Goal: Navigation & Orientation: Understand site structure

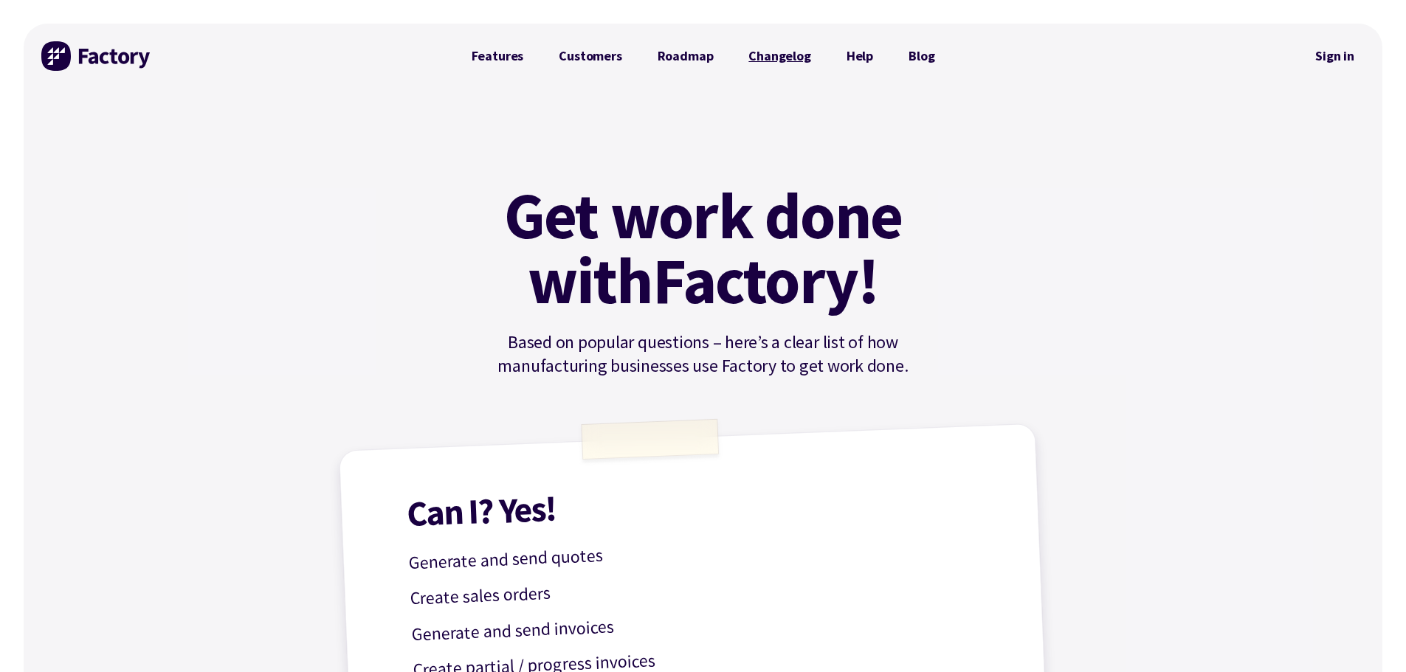
click at [480, 54] on link "Changelog" at bounding box center [779, 56] width 97 height 30
click at [509, 55] on link "Features" at bounding box center [498, 56] width 88 height 30
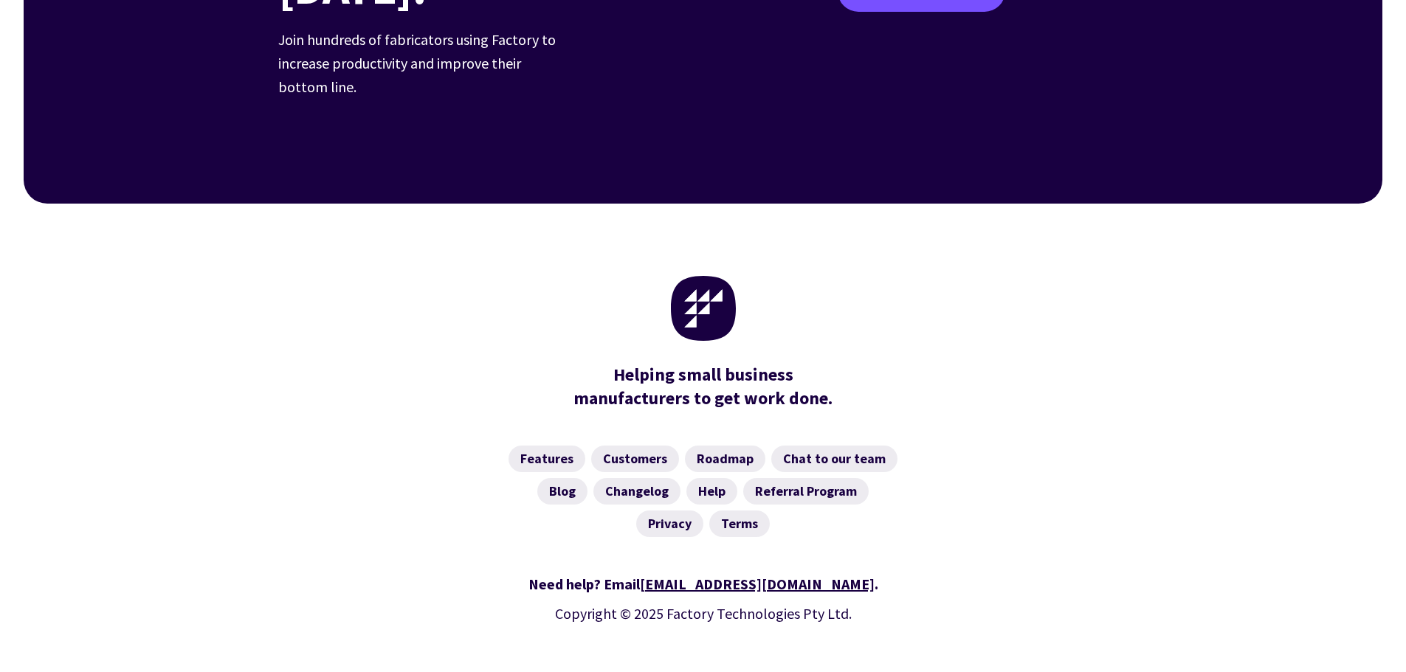
scroll to position [2298, 0]
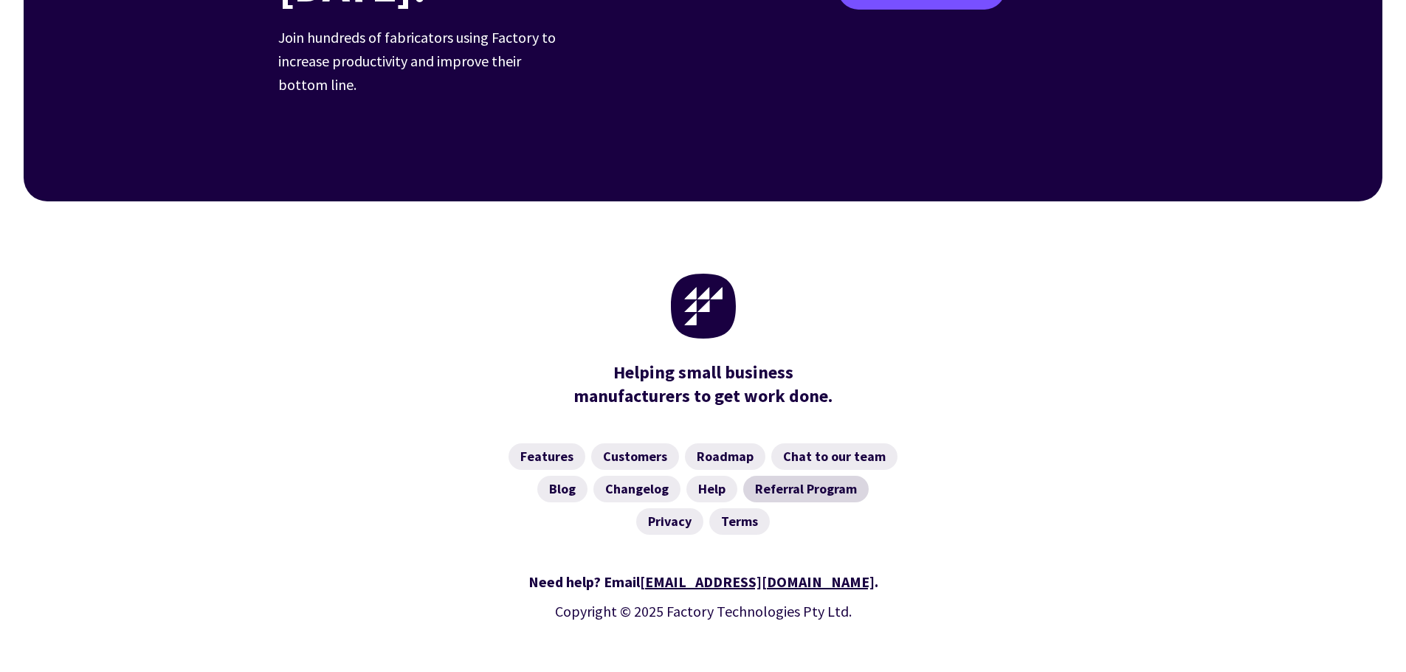
click at [836, 476] on link "Referral Program" at bounding box center [805, 489] width 125 height 27
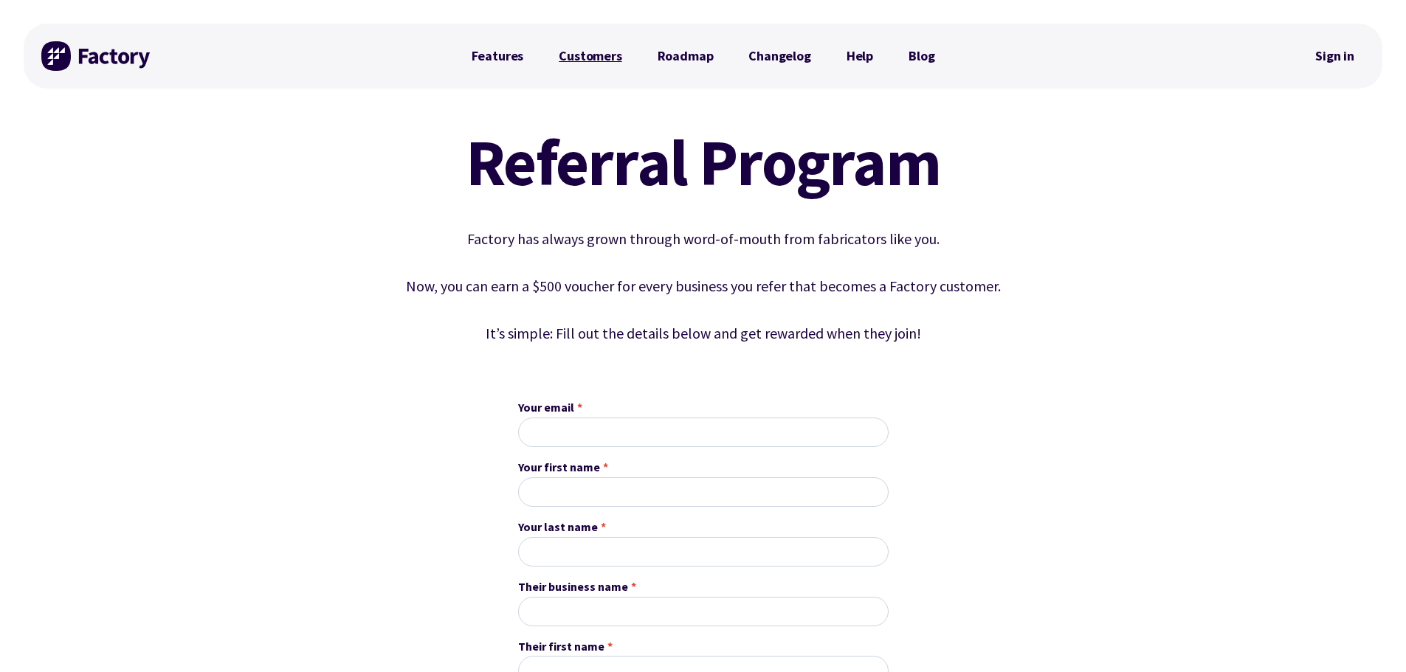
click at [570, 56] on link "Customers" at bounding box center [590, 56] width 98 height 30
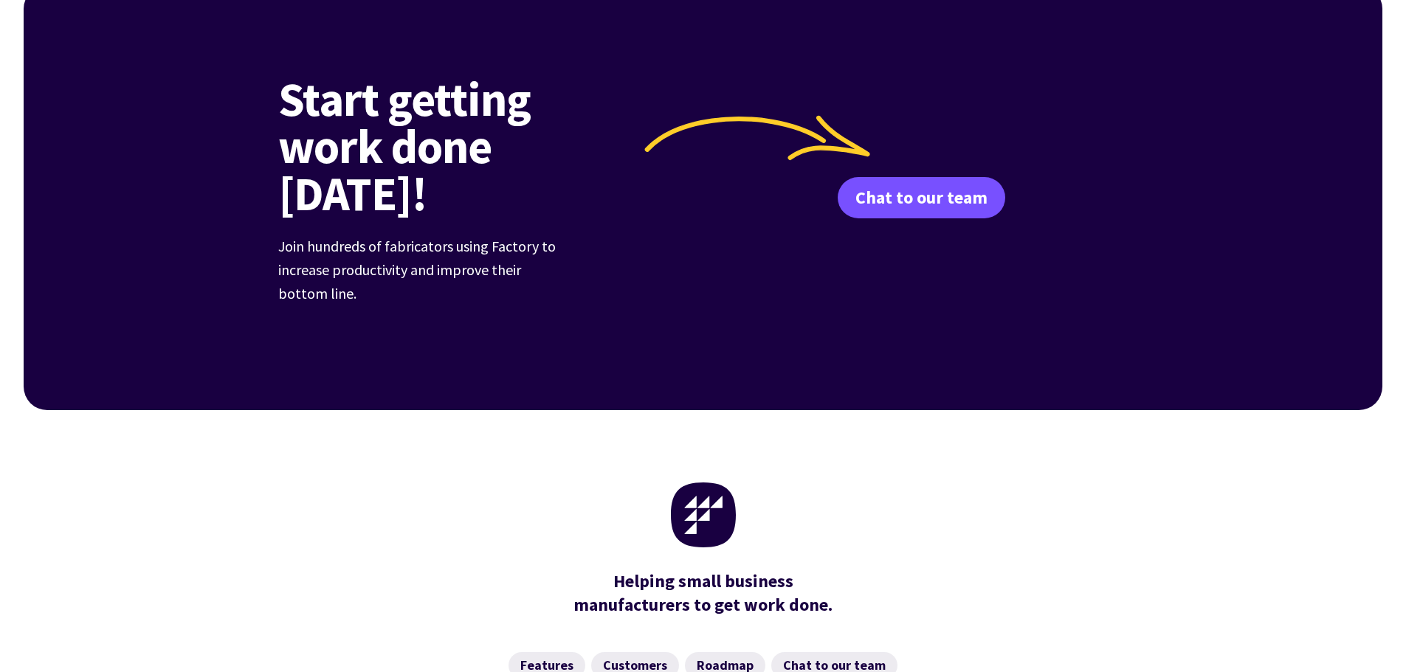
scroll to position [1614, 0]
